Goal: Task Accomplishment & Management: Complete application form

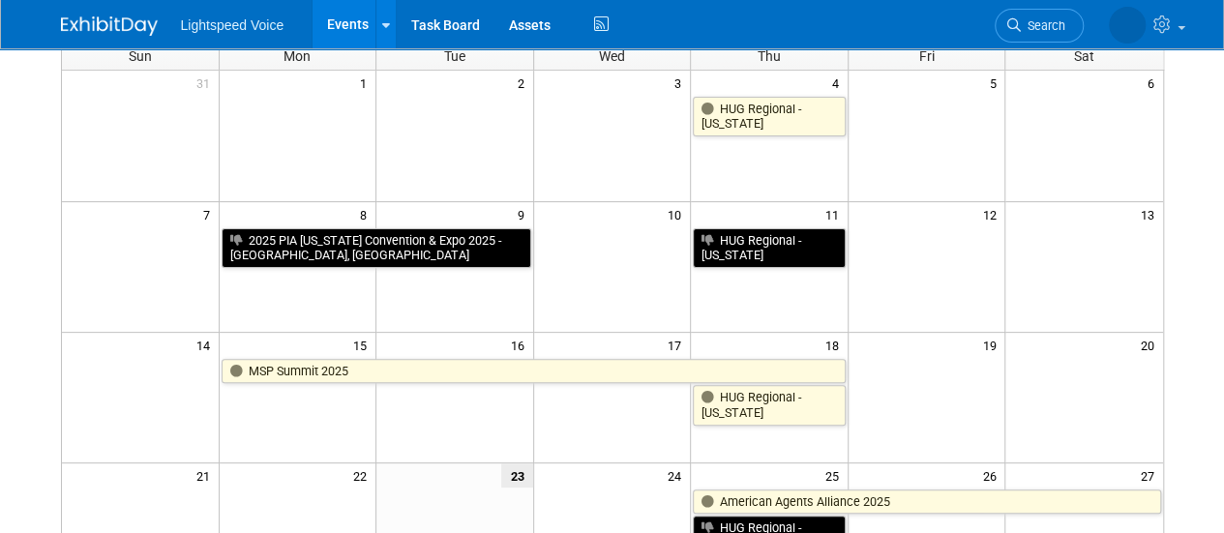
scroll to position [35, 0]
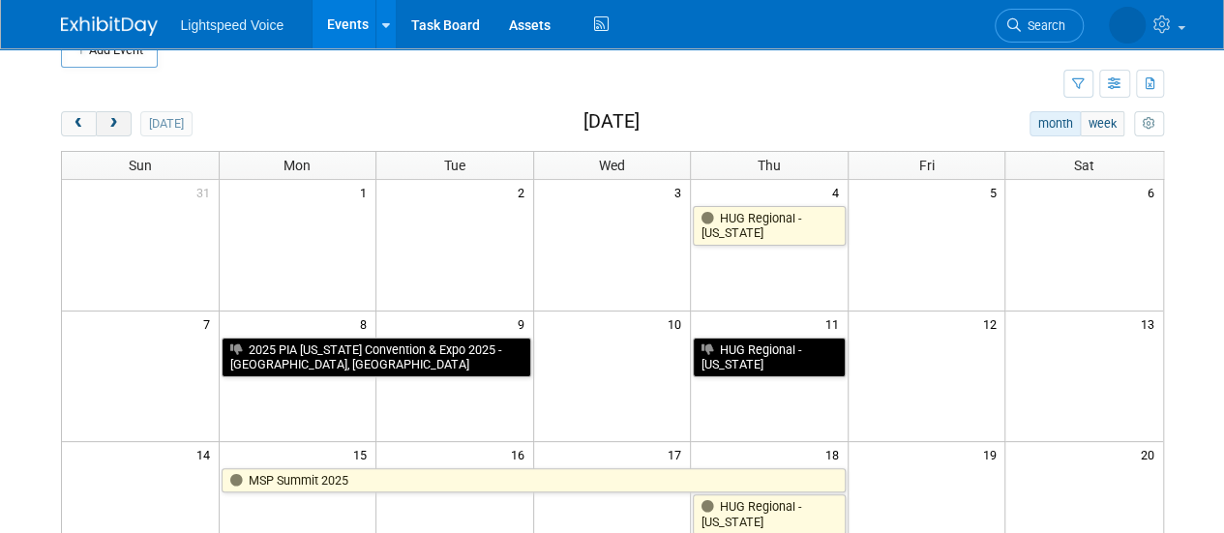
click at [119, 120] on span "next" at bounding box center [113, 124] width 15 height 13
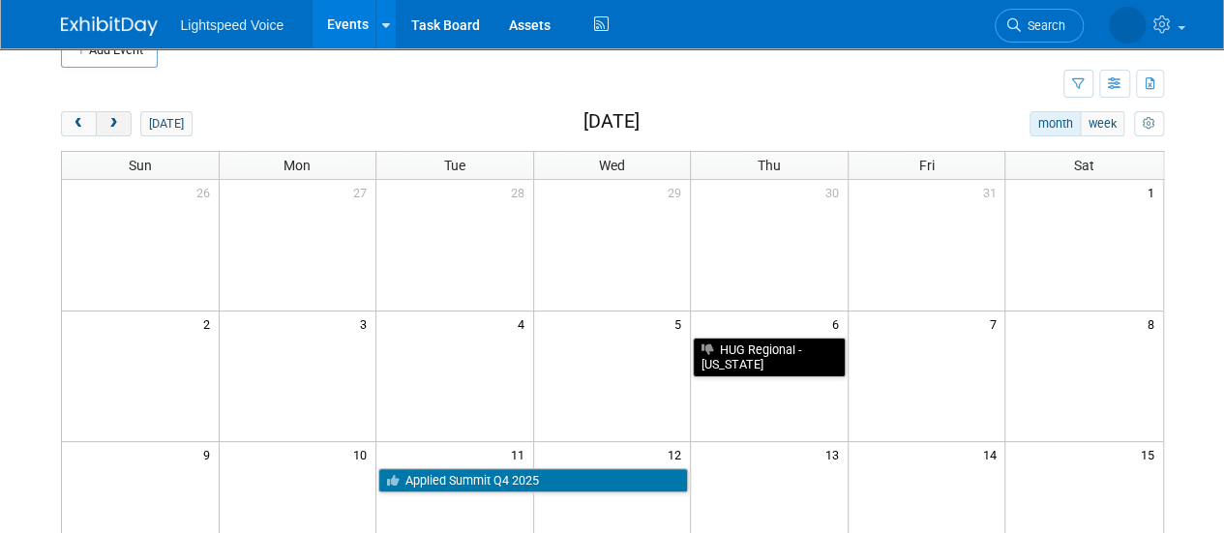
click at [119, 120] on span "next" at bounding box center [113, 124] width 15 height 13
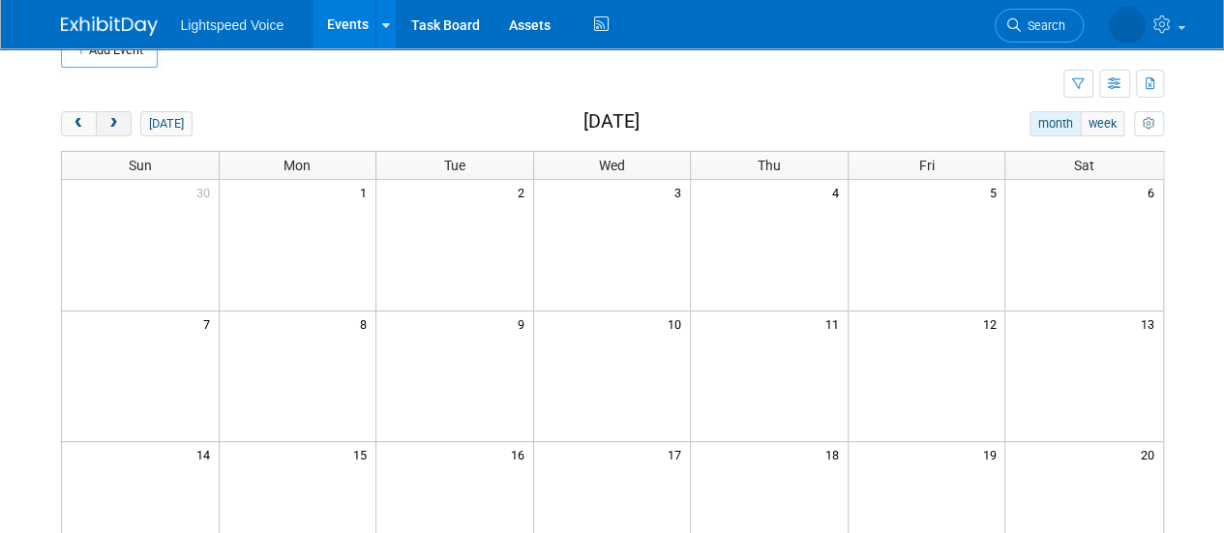
click at [119, 120] on span "next" at bounding box center [113, 124] width 15 height 13
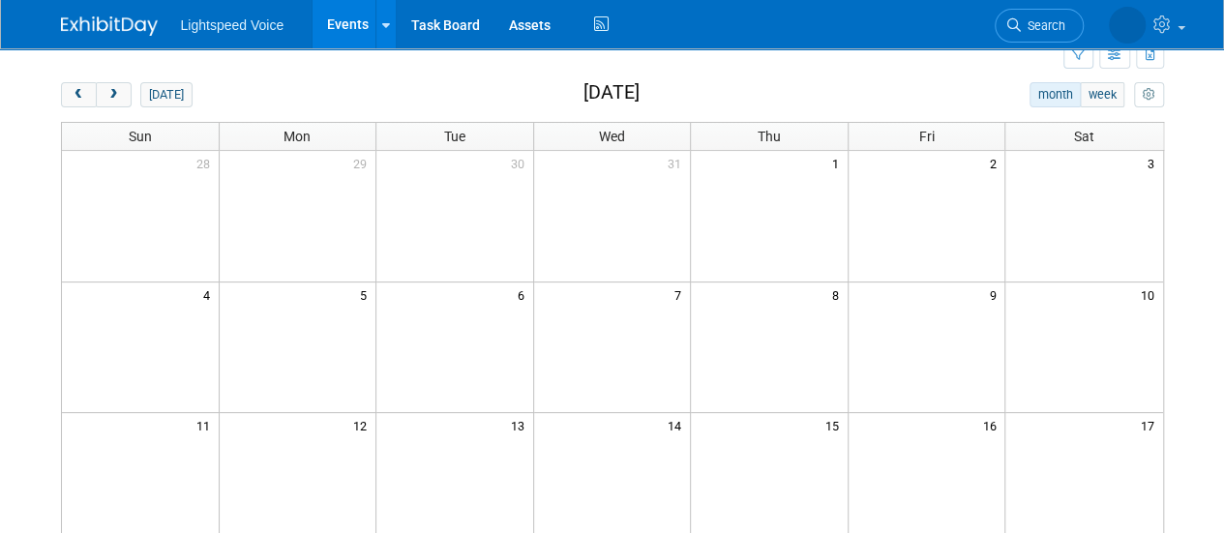
scroll to position [0, 0]
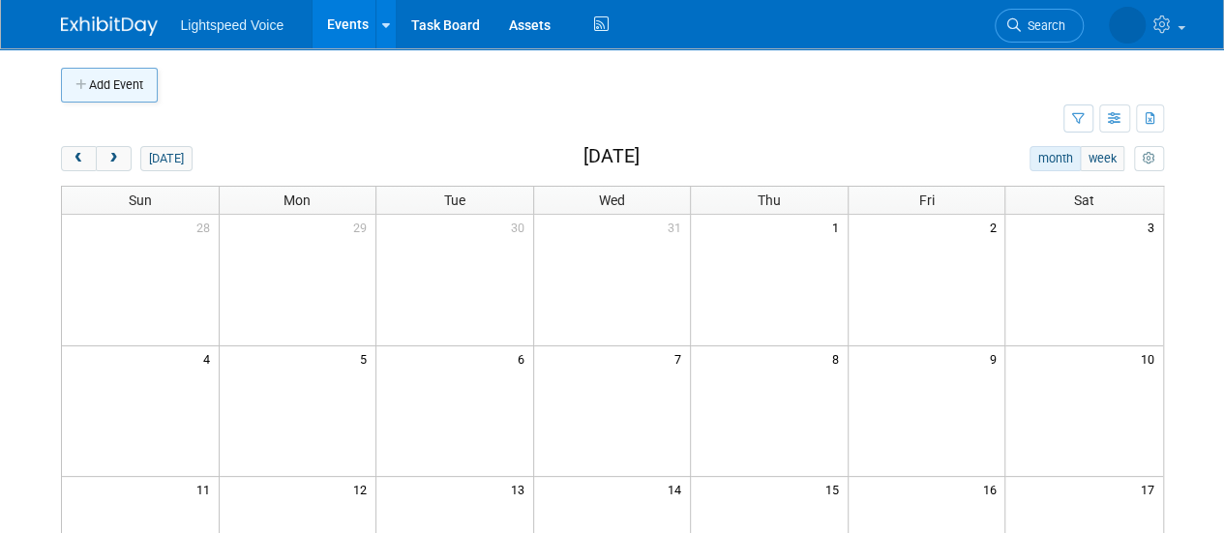
click at [134, 79] on button "Add Event" at bounding box center [109, 85] width 97 height 35
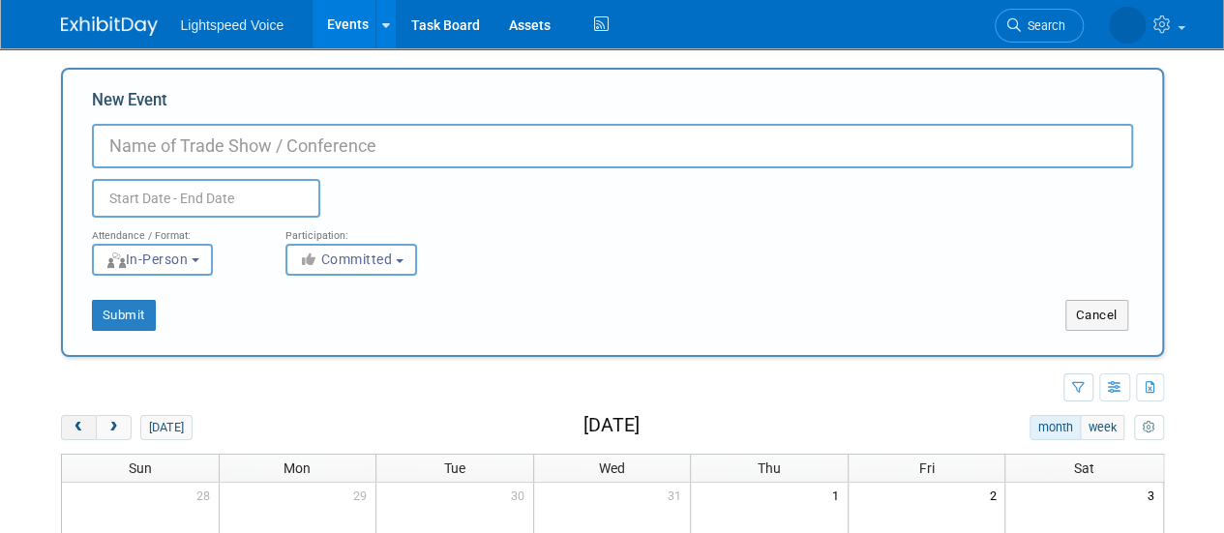
click at [79, 422] on span "prev" at bounding box center [79, 428] width 15 height 13
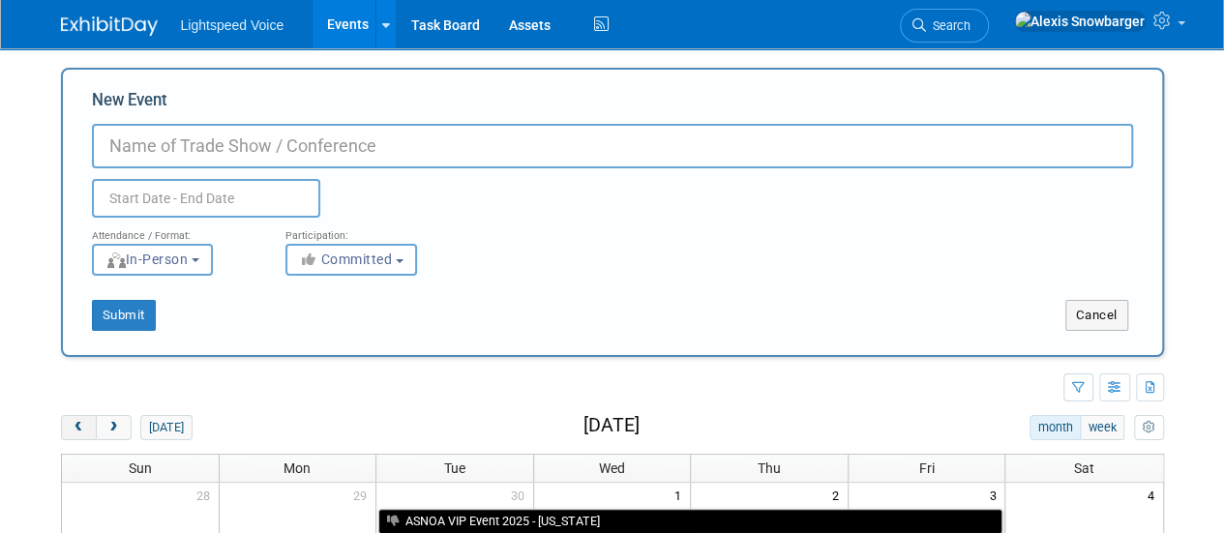
click at [79, 422] on span "prev" at bounding box center [79, 428] width 15 height 13
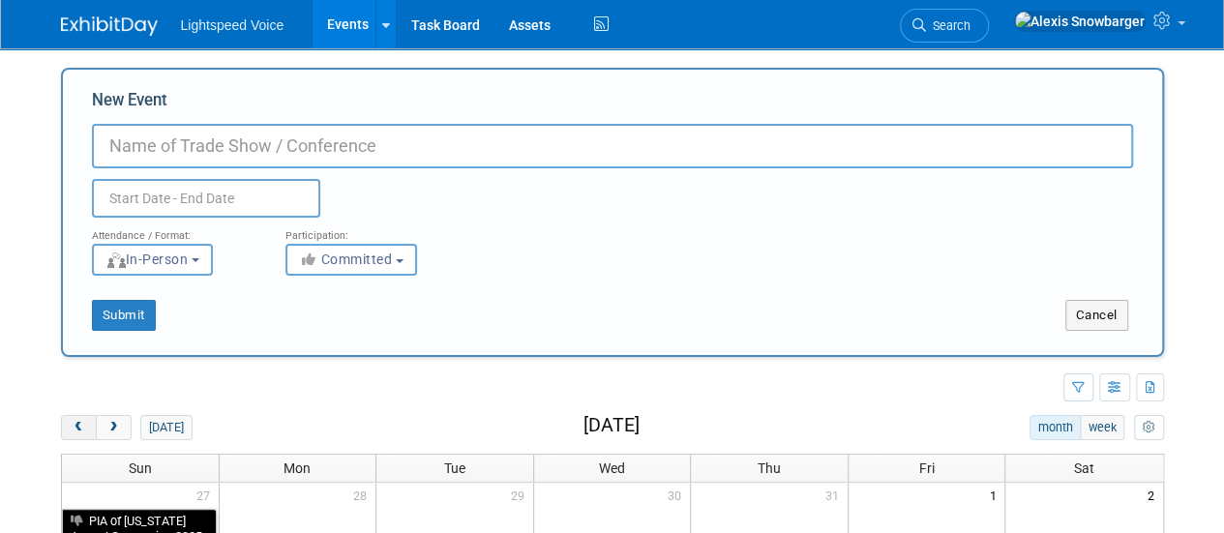
click at [79, 422] on span "prev" at bounding box center [79, 428] width 15 height 13
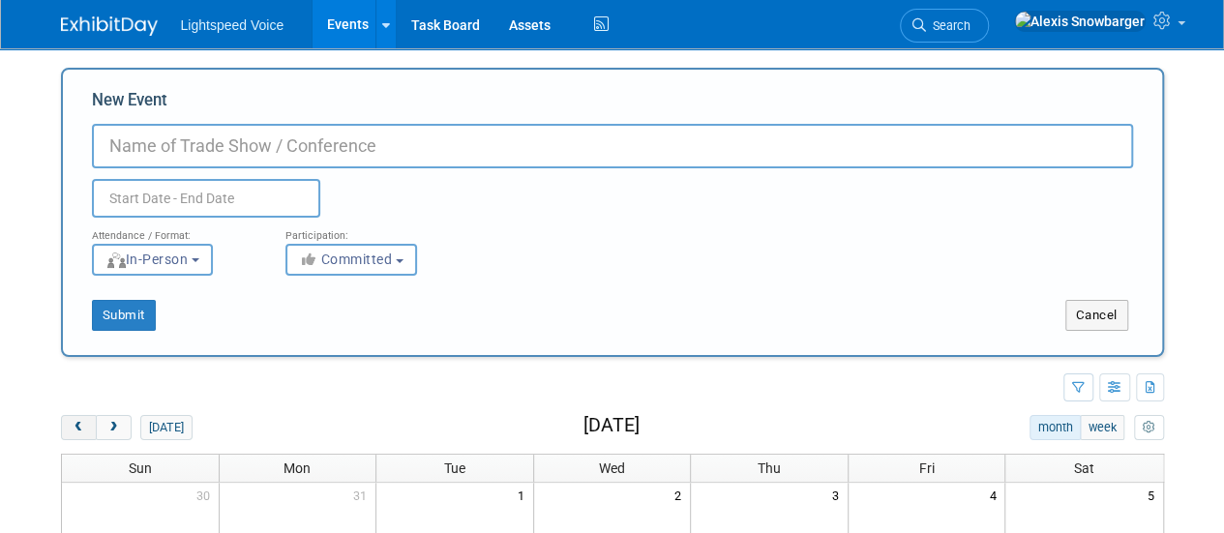
click at [79, 422] on span "prev" at bounding box center [79, 428] width 15 height 13
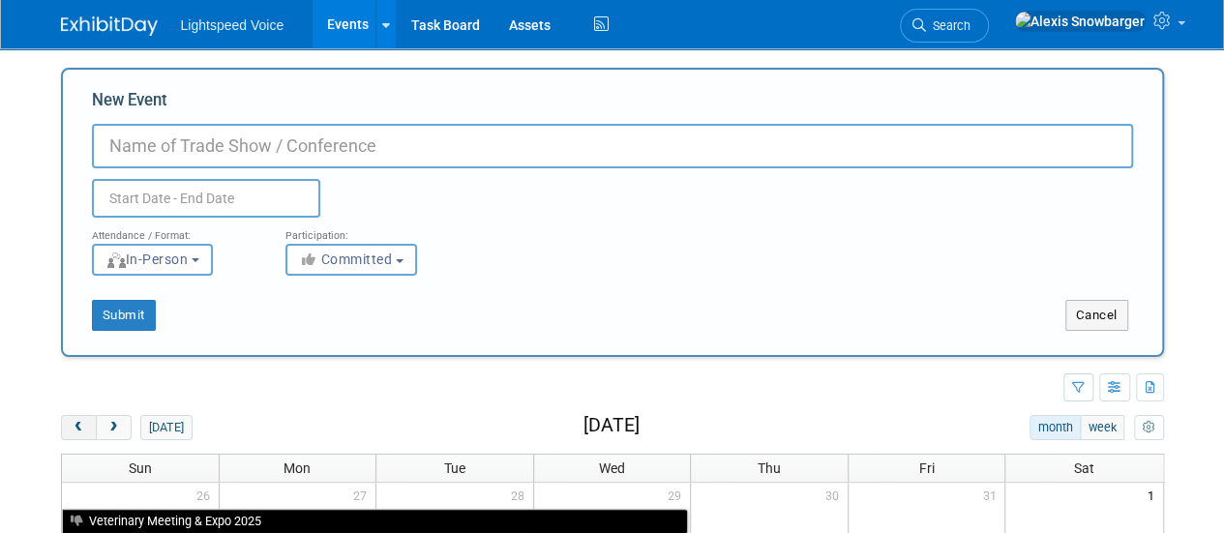
click at [79, 422] on span "prev" at bounding box center [79, 428] width 15 height 13
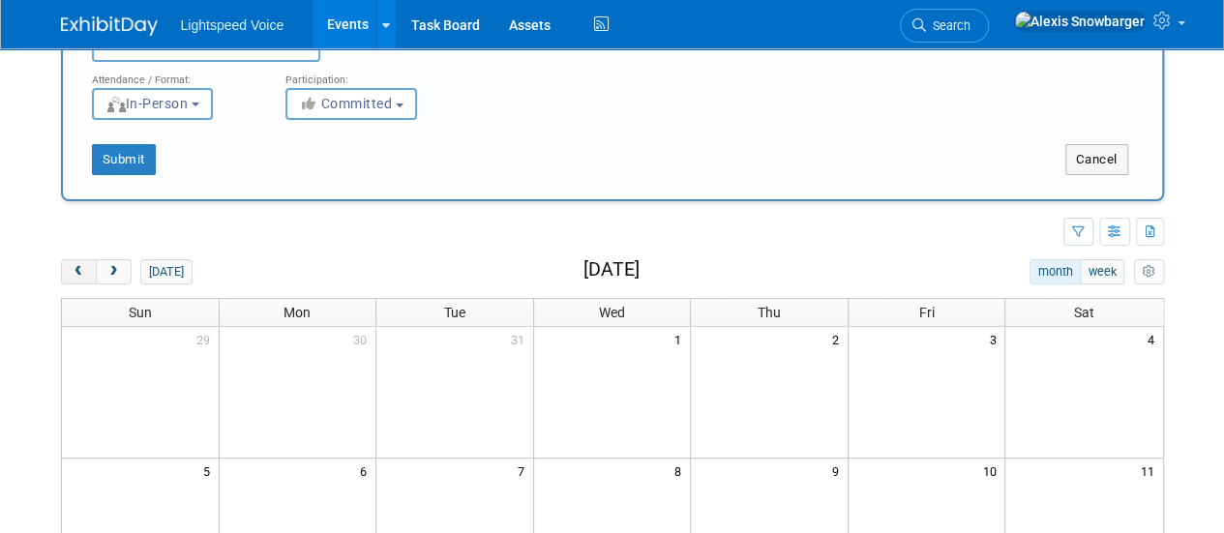
scroll to position [154, 0]
click at [110, 280] on button "next" at bounding box center [114, 273] width 36 height 25
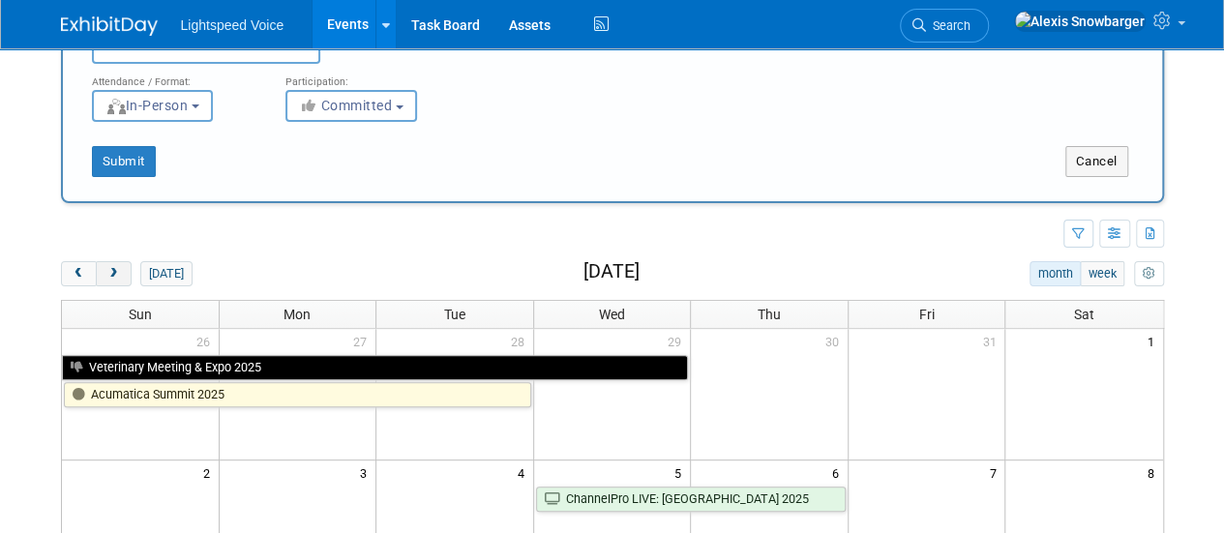
click at [110, 280] on button "next" at bounding box center [114, 273] width 36 height 25
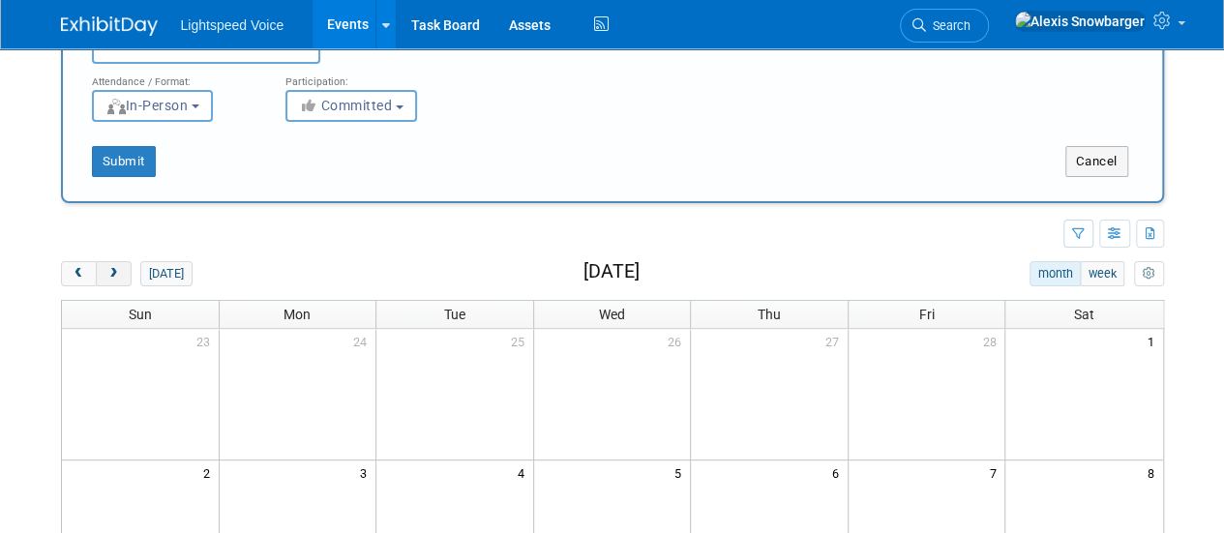
click at [110, 280] on button "next" at bounding box center [114, 273] width 36 height 25
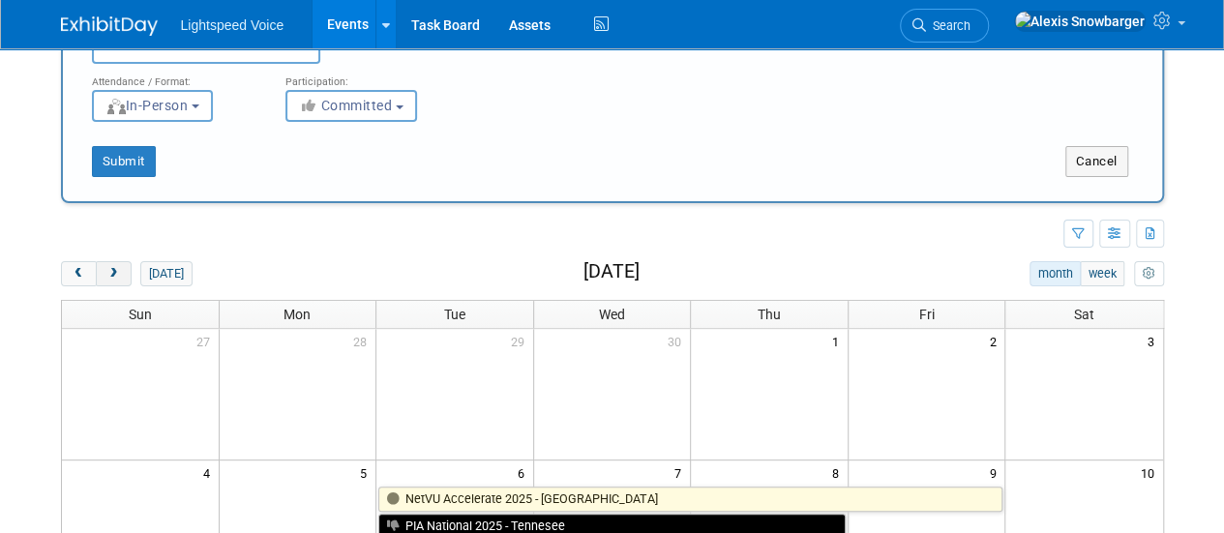
click at [110, 280] on button "next" at bounding box center [114, 273] width 36 height 25
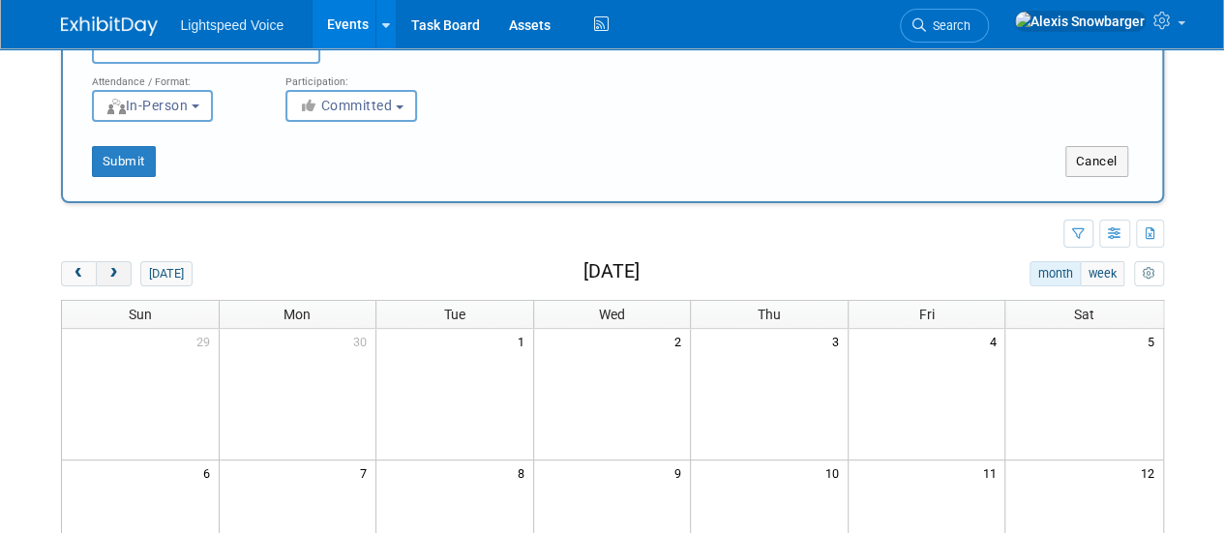
click at [110, 280] on button "next" at bounding box center [114, 273] width 36 height 25
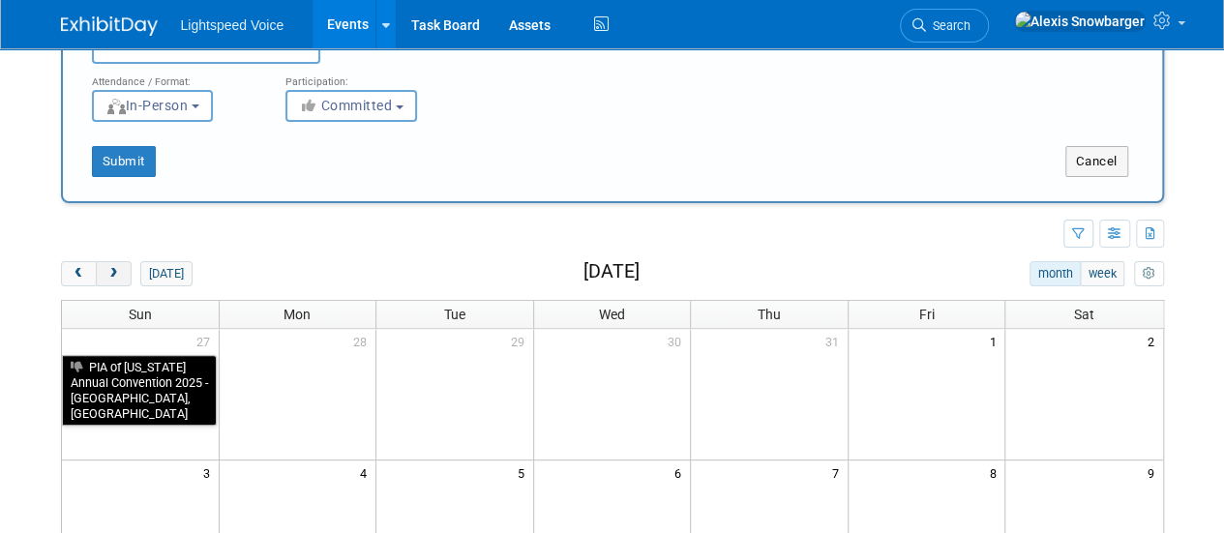
click at [110, 280] on button "next" at bounding box center [114, 273] width 36 height 25
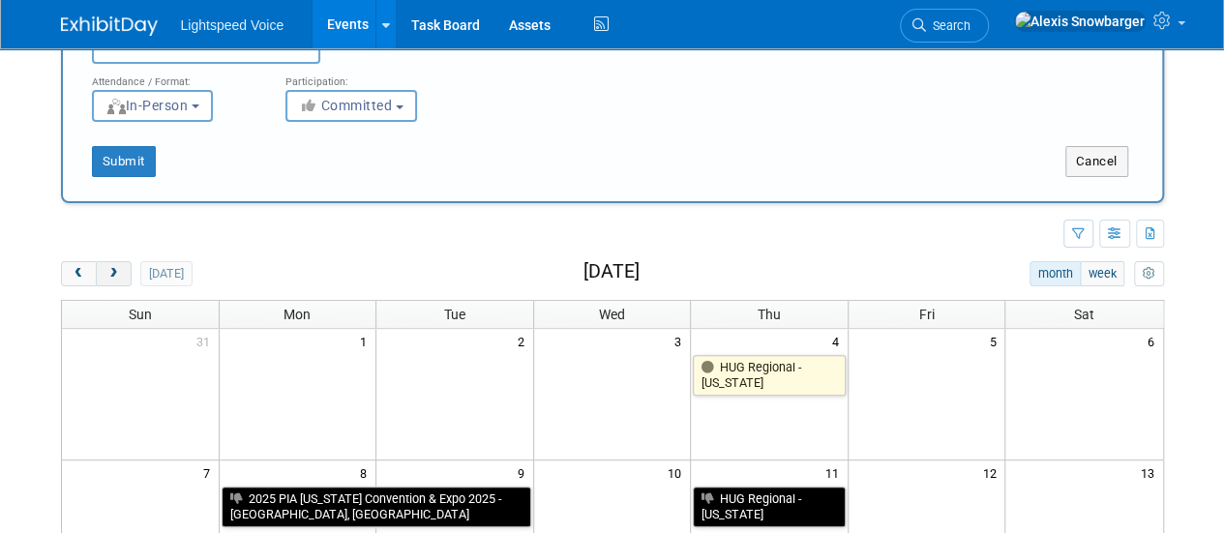
click at [110, 280] on button "next" at bounding box center [114, 273] width 36 height 25
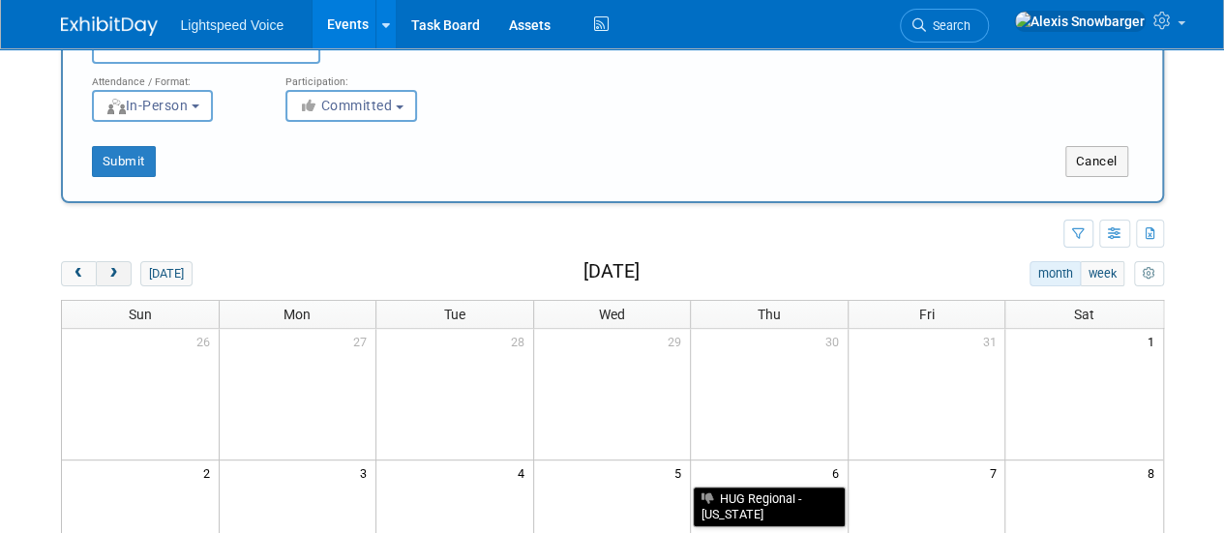
click at [110, 280] on button "next" at bounding box center [114, 273] width 36 height 25
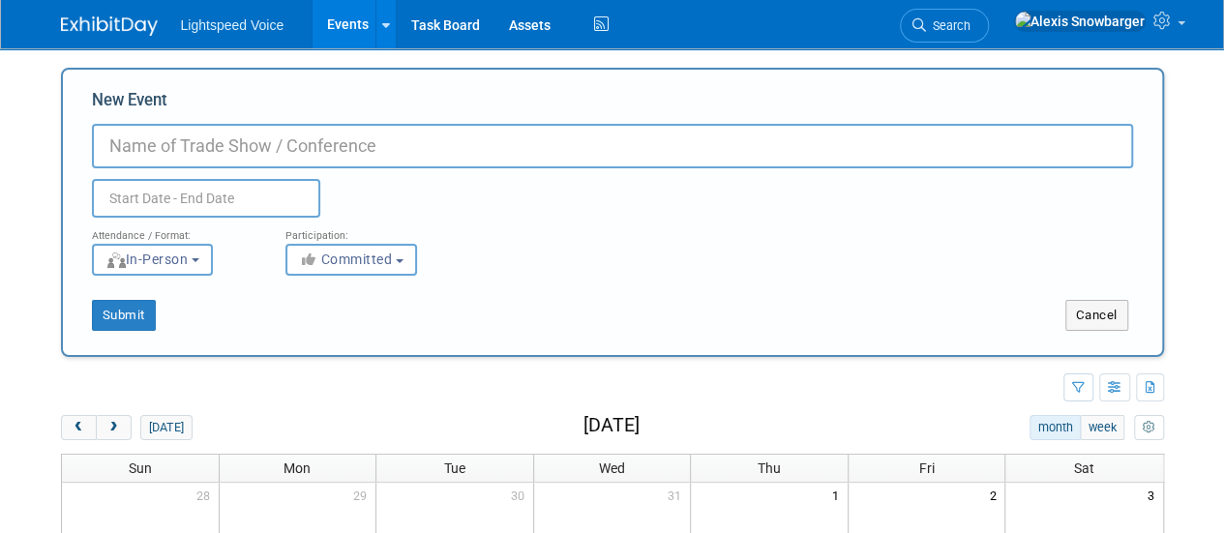
click at [143, 138] on input "New Event" at bounding box center [612, 146] width 1041 height 45
click at [276, 145] on input "Vertafore Sales KickOff 2026" at bounding box center [612, 146] width 1041 height 45
type input "Vertafore Sales Kickoff 2026"
click at [182, 191] on input "text" at bounding box center [206, 198] width 228 height 39
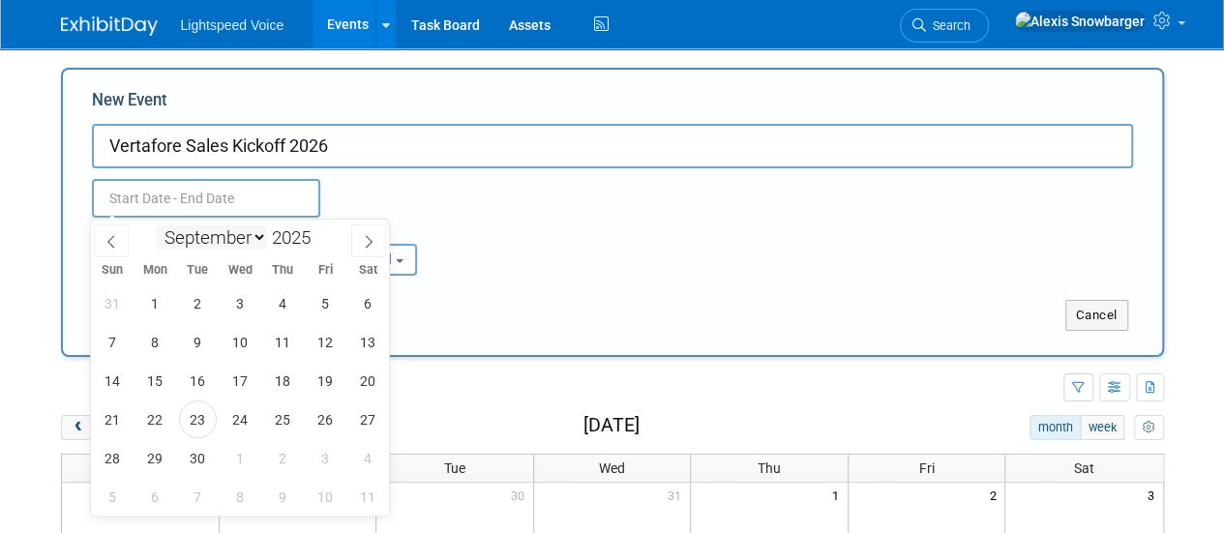
click at [234, 237] on select "January February March April May June July August September October November De…" at bounding box center [211, 237] width 111 height 24
select select "0"
click at [156, 225] on select "January February March April May June July August September October November De…" at bounding box center [211, 237] width 111 height 24
click at [317, 236] on span at bounding box center [319, 232] width 14 height 12
type input "2026"
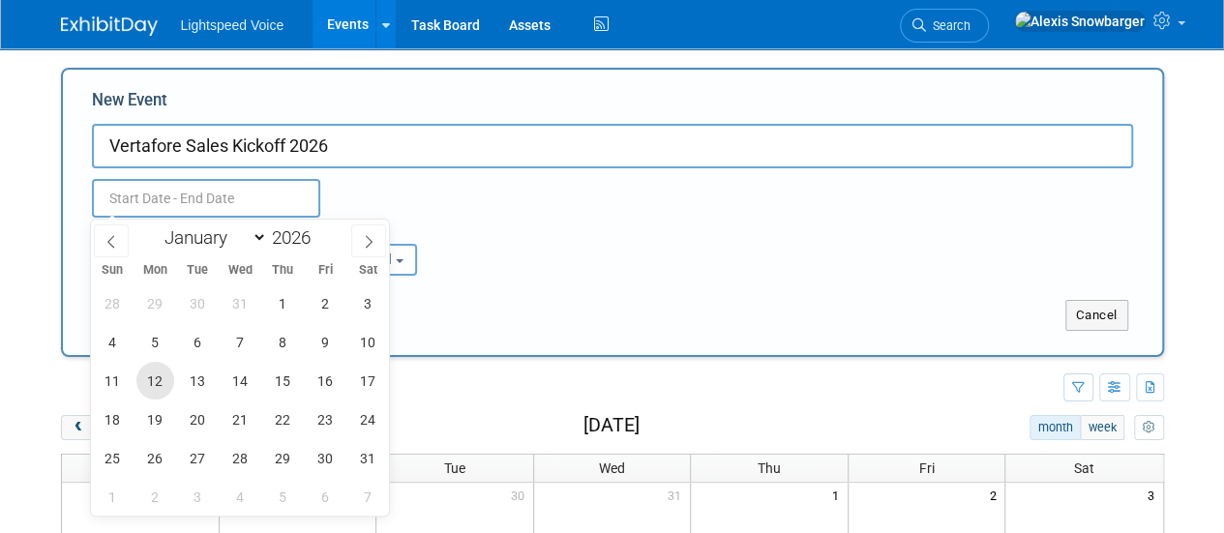
click at [159, 372] on span "12" at bounding box center [155, 381] width 38 height 38
click at [248, 371] on span "14" at bounding box center [241, 381] width 38 height 38
type input "Jan 12, 2026 to Jan 14, 2026"
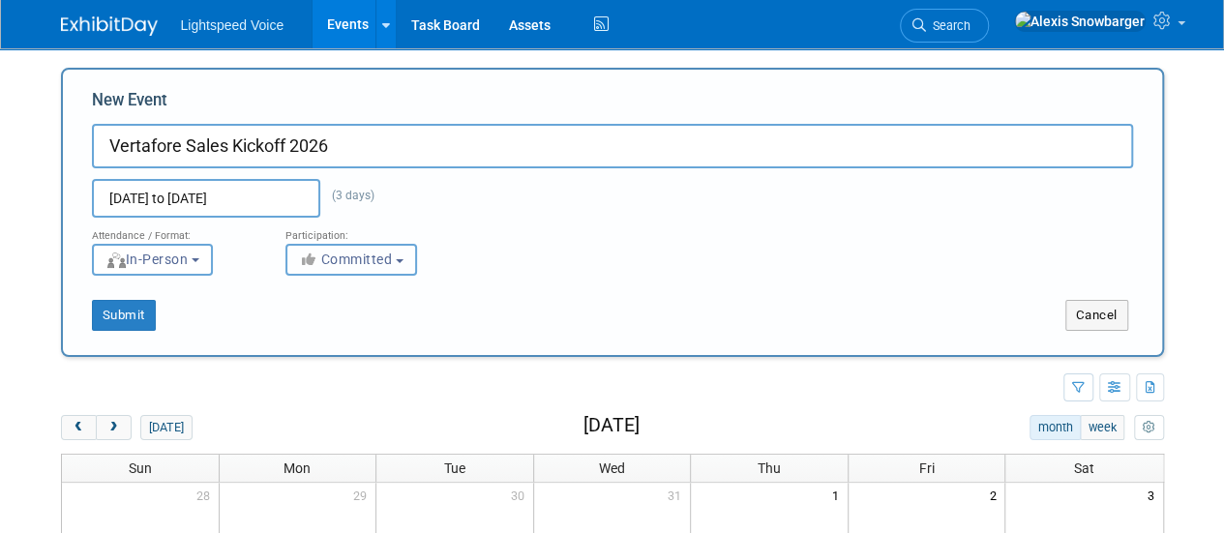
click at [355, 253] on span "Committed" at bounding box center [346, 259] width 94 height 15
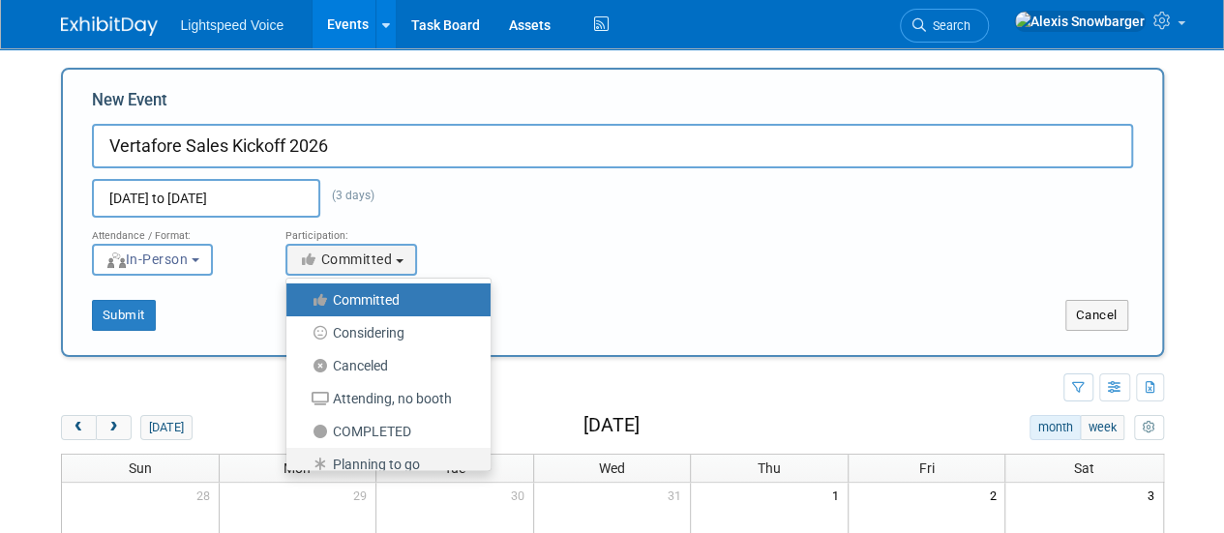
click at [352, 454] on label "Planning to go" at bounding box center [383, 464] width 175 height 25
click at [304, 459] on input "Planning to go" at bounding box center [297, 465] width 13 height 13
select select "104"
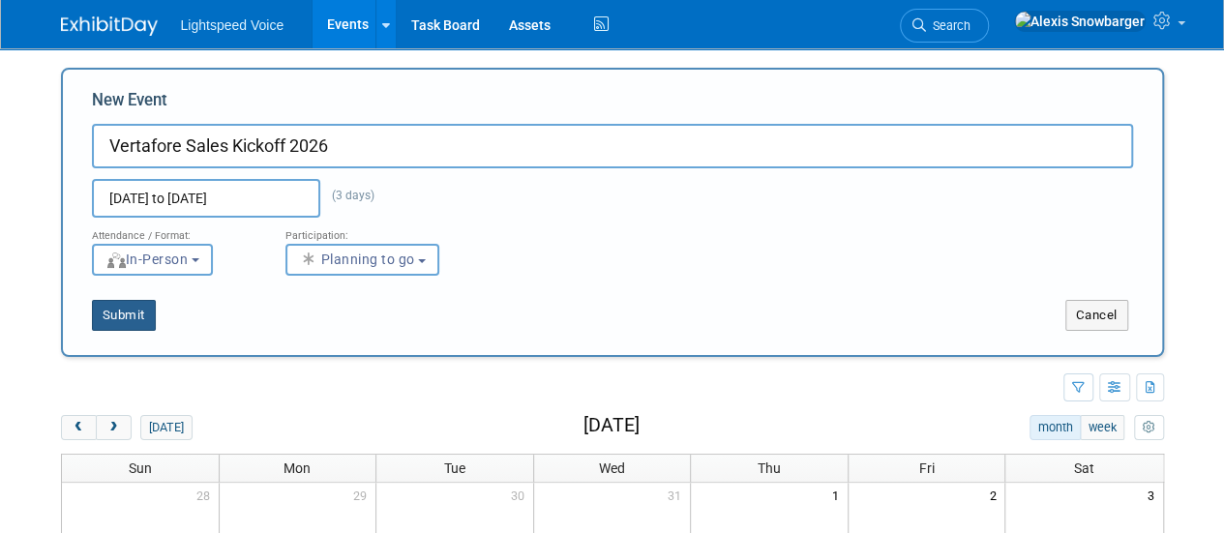
click at [124, 315] on button "Submit" at bounding box center [124, 315] width 64 height 31
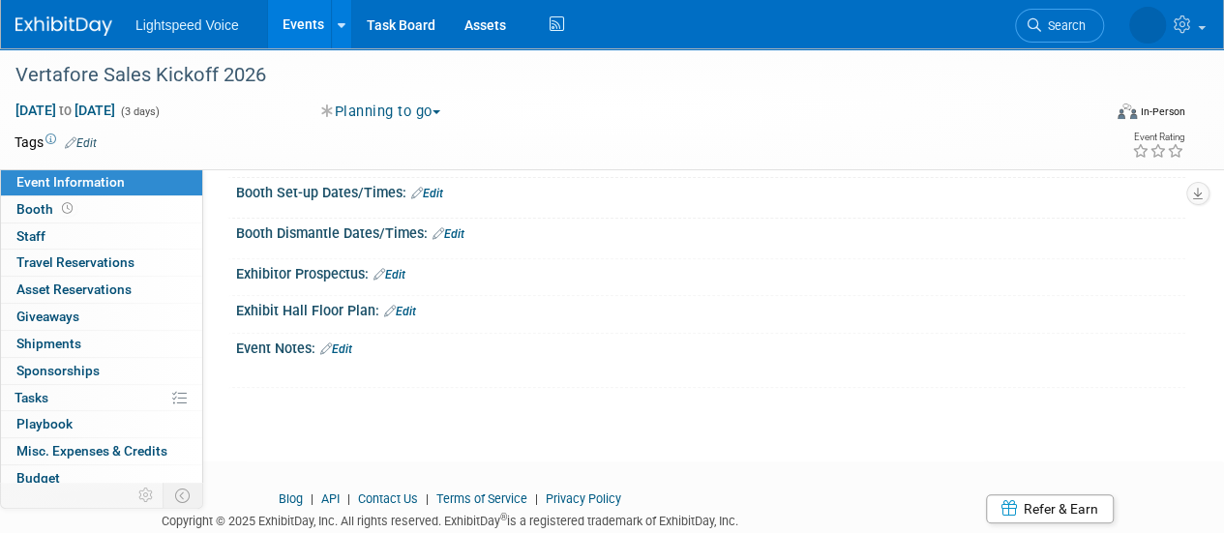
scroll to position [224, 0]
click at [346, 345] on link "Edit" at bounding box center [336, 349] width 32 height 14
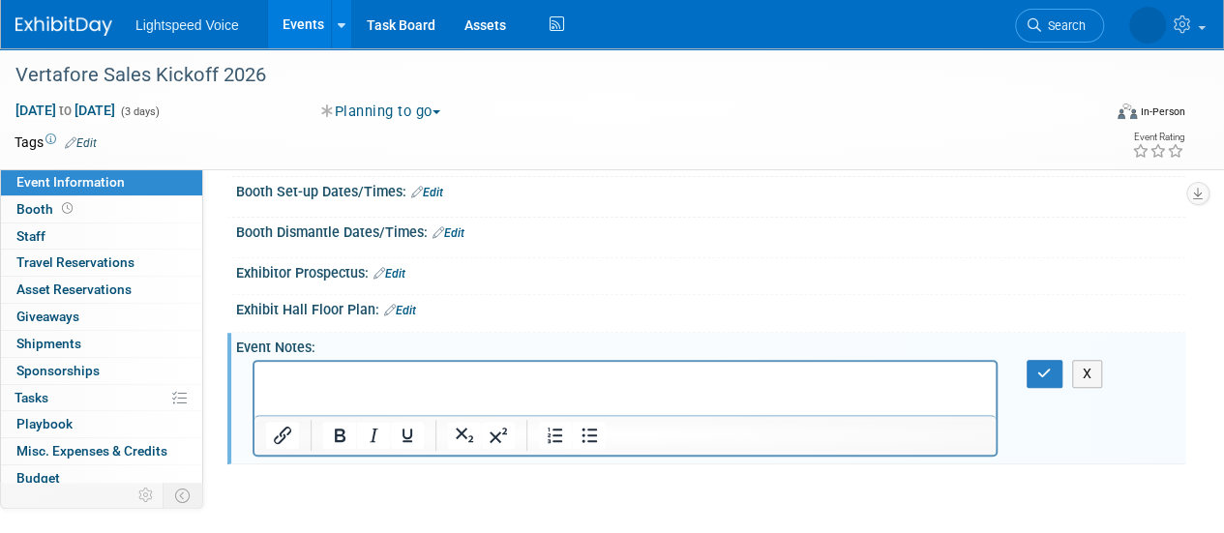
scroll to position [0, 0]
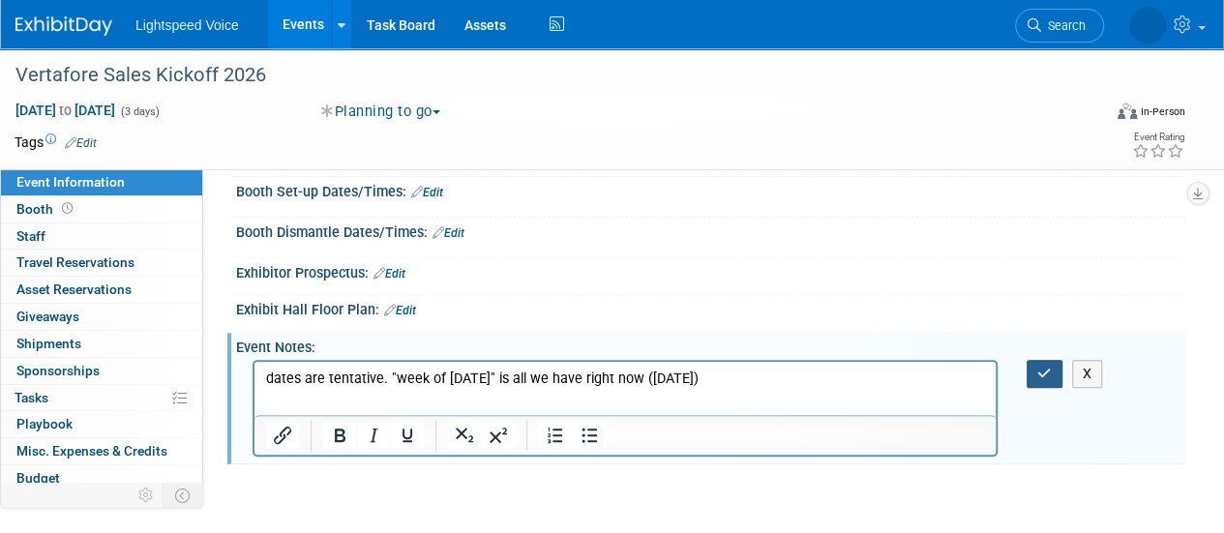
click at [1037, 367] on icon "button" at bounding box center [1044, 374] width 15 height 14
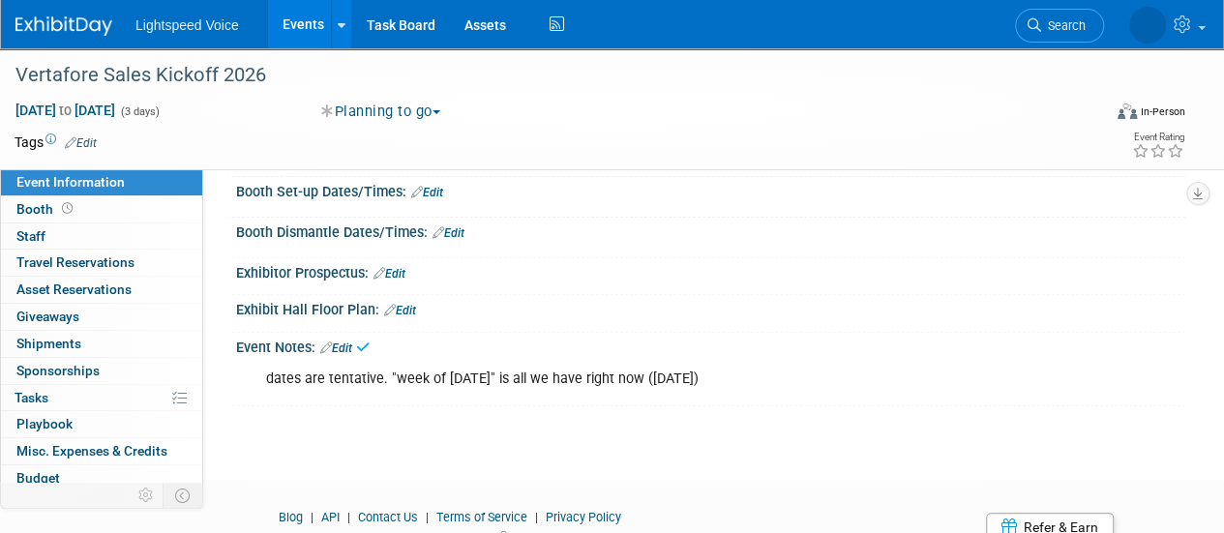
click at [263, 11] on li "Lightspeed Voice" at bounding box center [201, 18] width 132 height 28
click at [279, 20] on link "Events" at bounding box center [303, 24] width 71 height 48
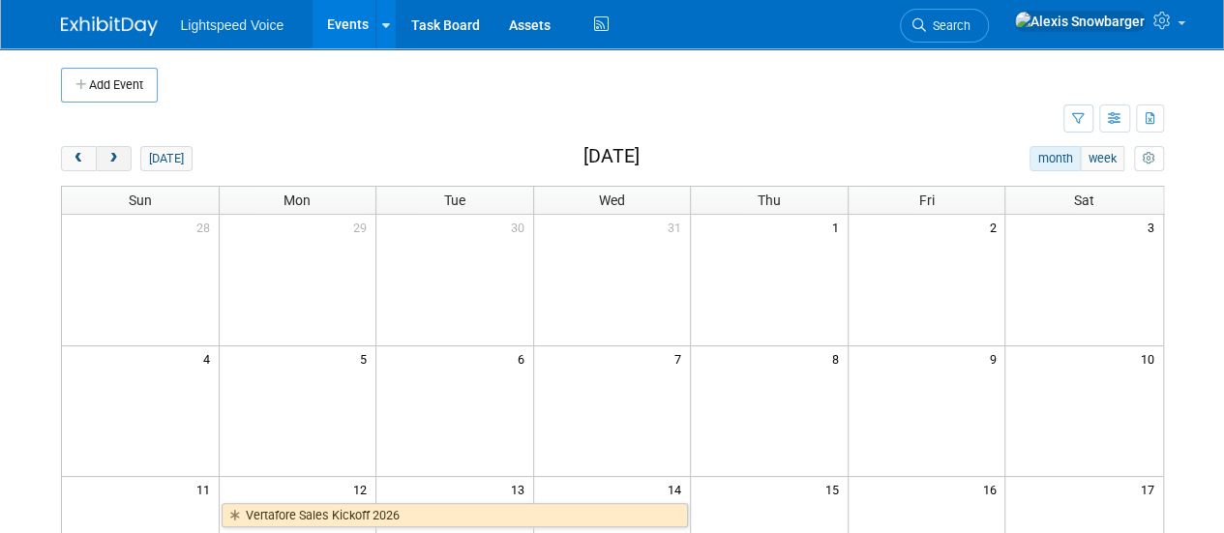
click at [115, 161] on span "next" at bounding box center [113, 159] width 15 height 13
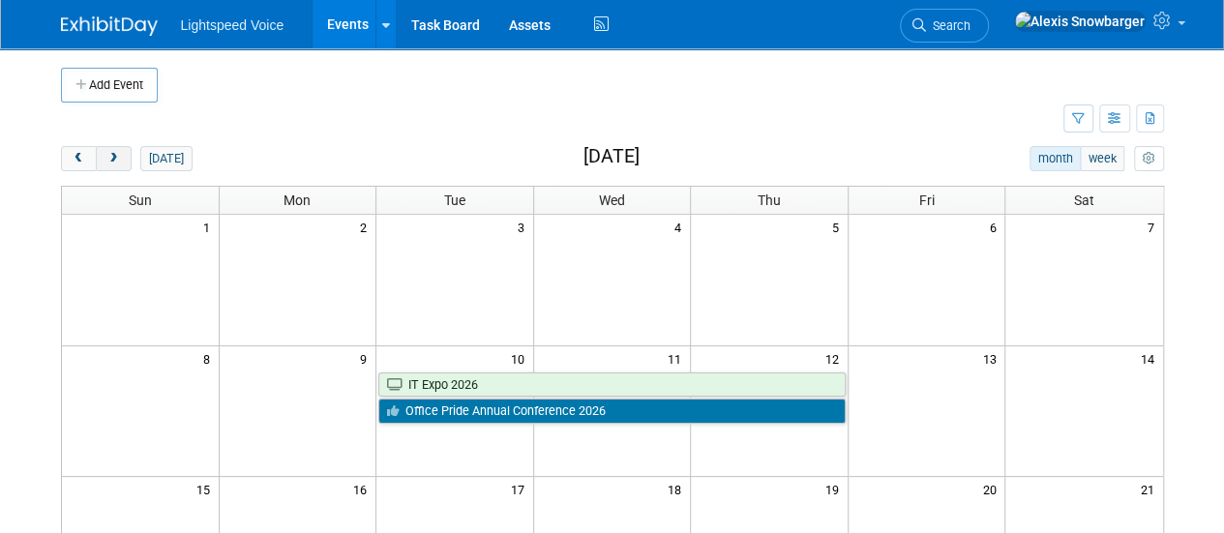
click at [115, 161] on span "next" at bounding box center [113, 159] width 15 height 13
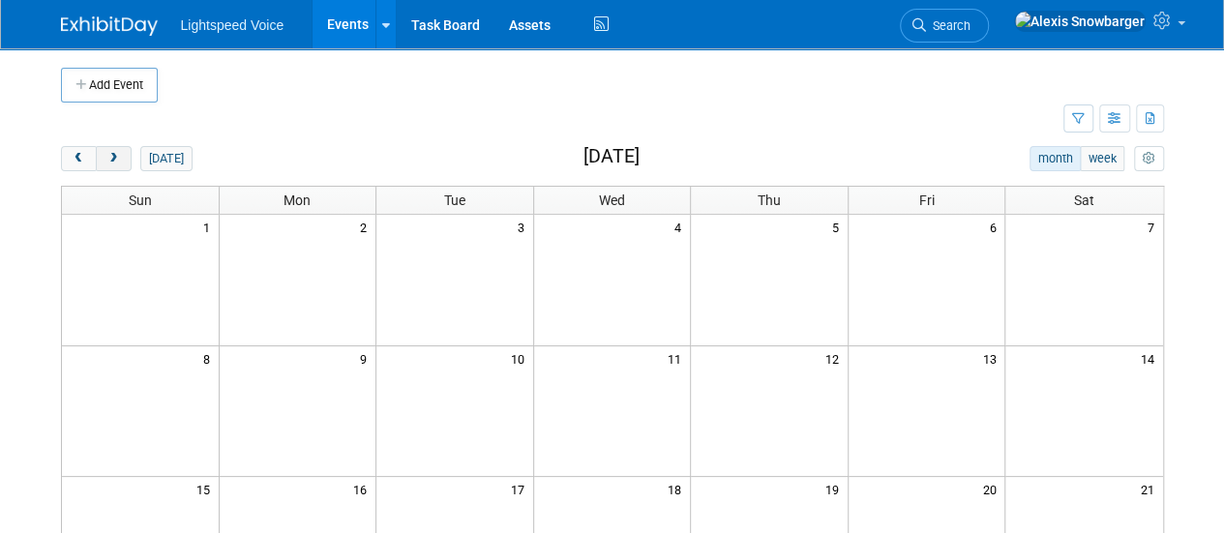
click at [115, 161] on span "next" at bounding box center [113, 159] width 15 height 13
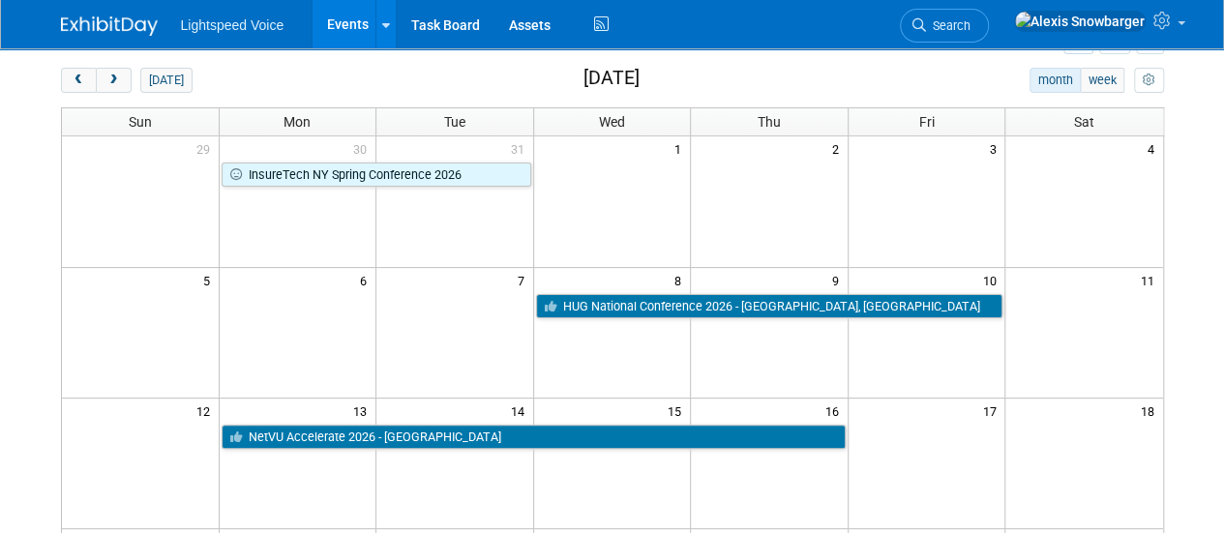
scroll to position [104, 0]
